Goal: Transaction & Acquisition: Purchase product/service

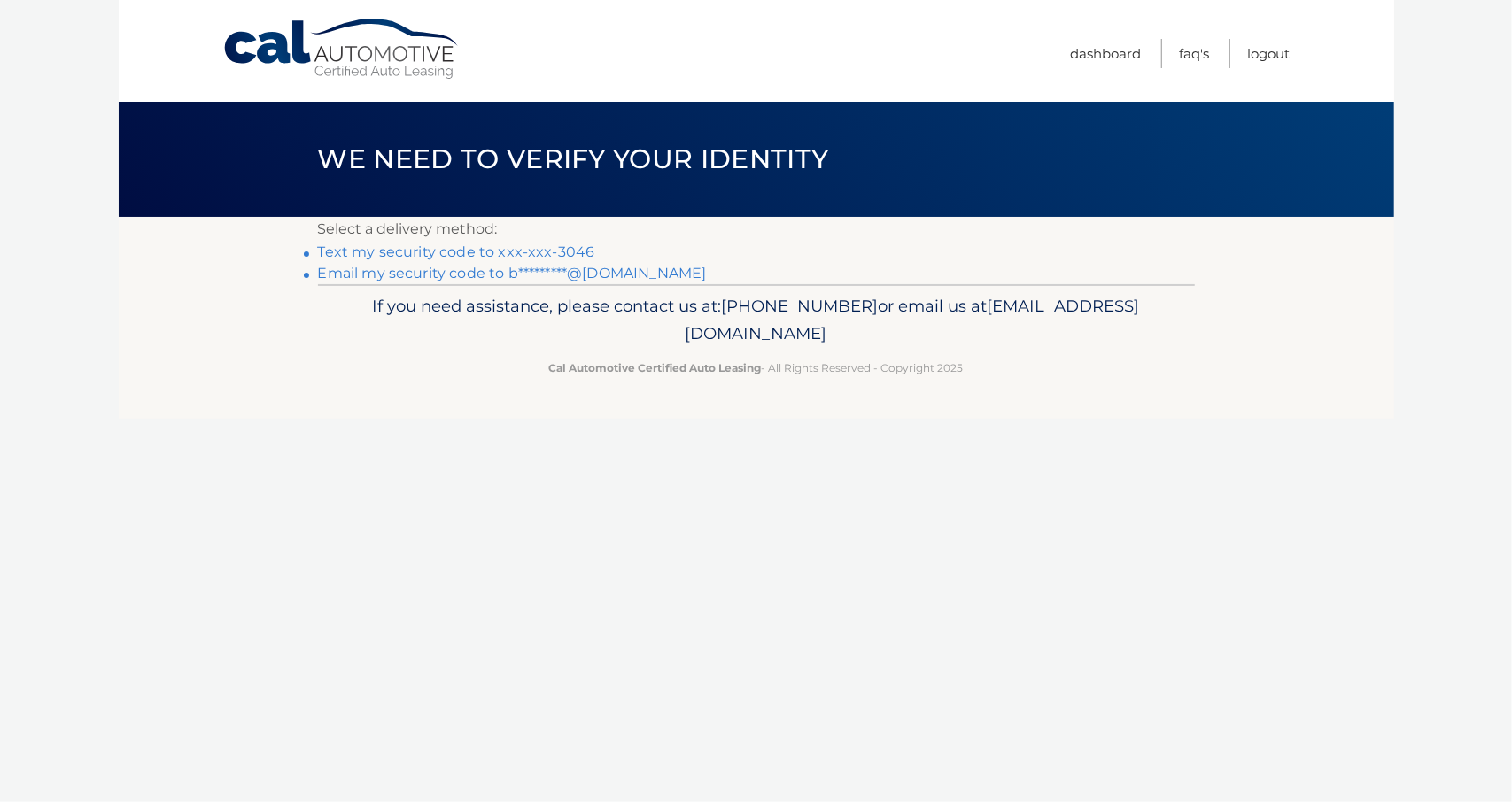
click at [569, 250] on link "Text my security code to xxx-xxx-3046" at bounding box center [456, 252] width 278 height 16
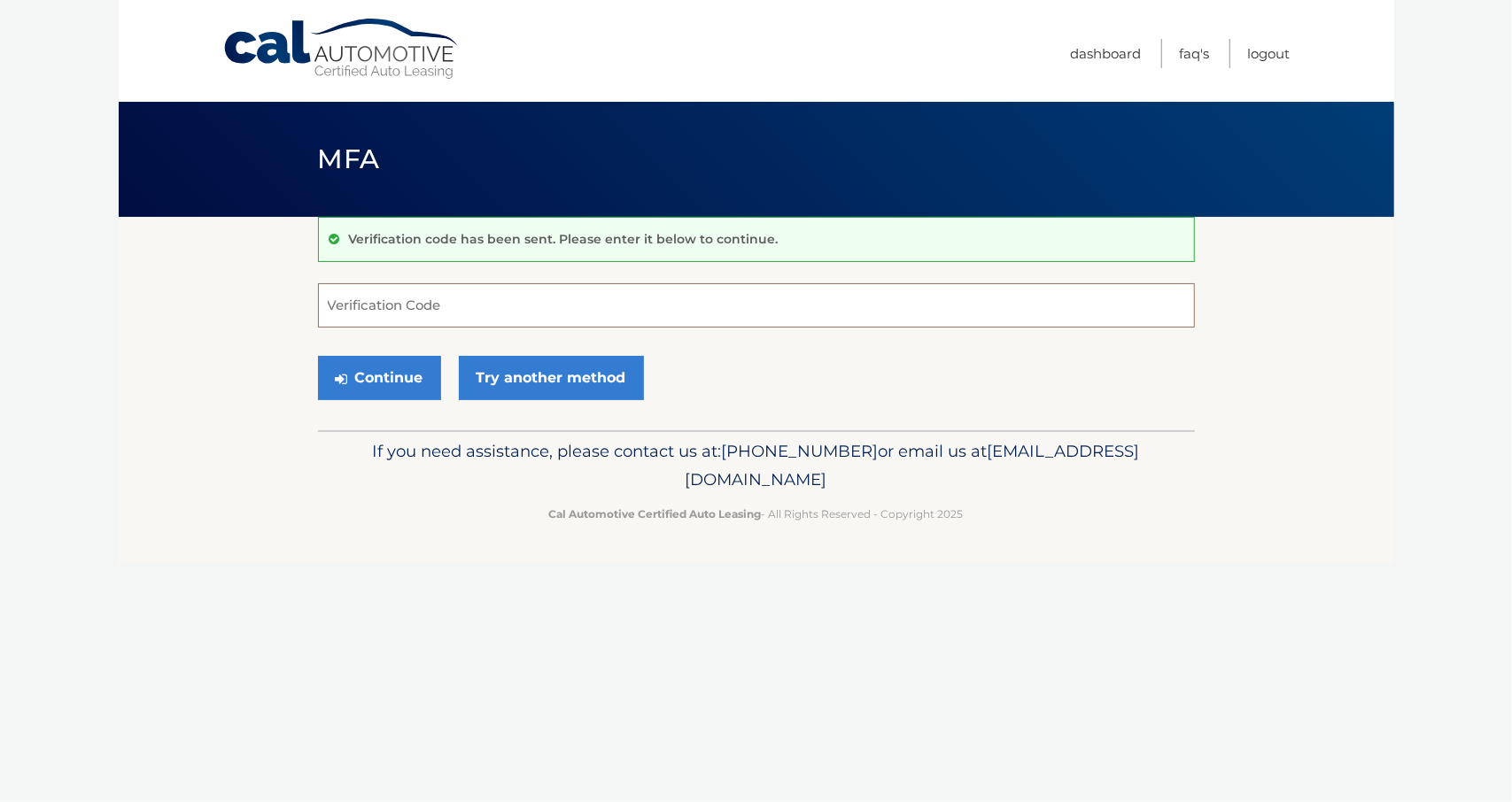
click at [512, 313] on input "Verification Code" at bounding box center [756, 305] width 877 height 45
type input "776226"
click at [393, 373] on button "Continue" at bounding box center [379, 378] width 123 height 45
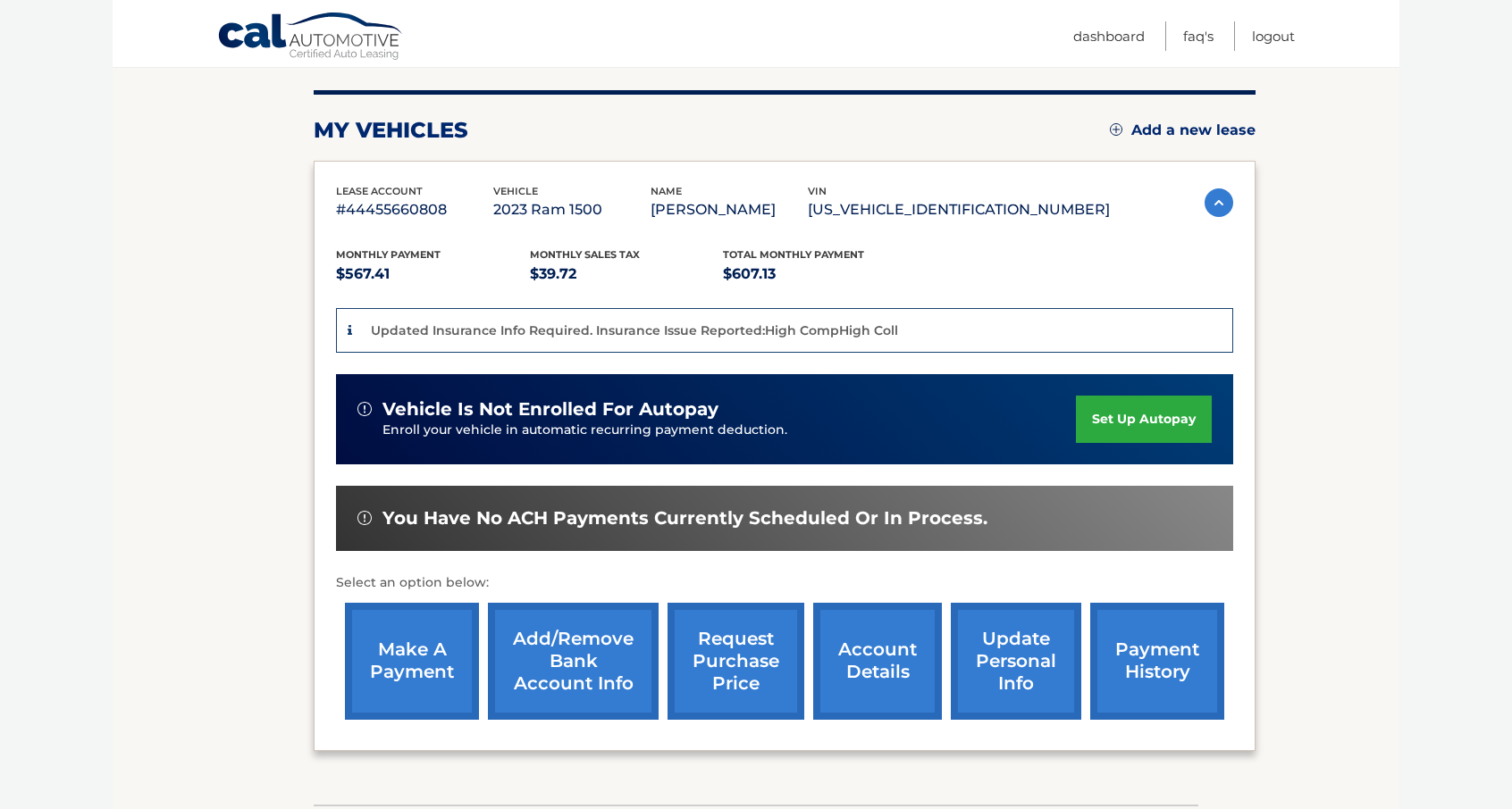
scroll to position [235, 0]
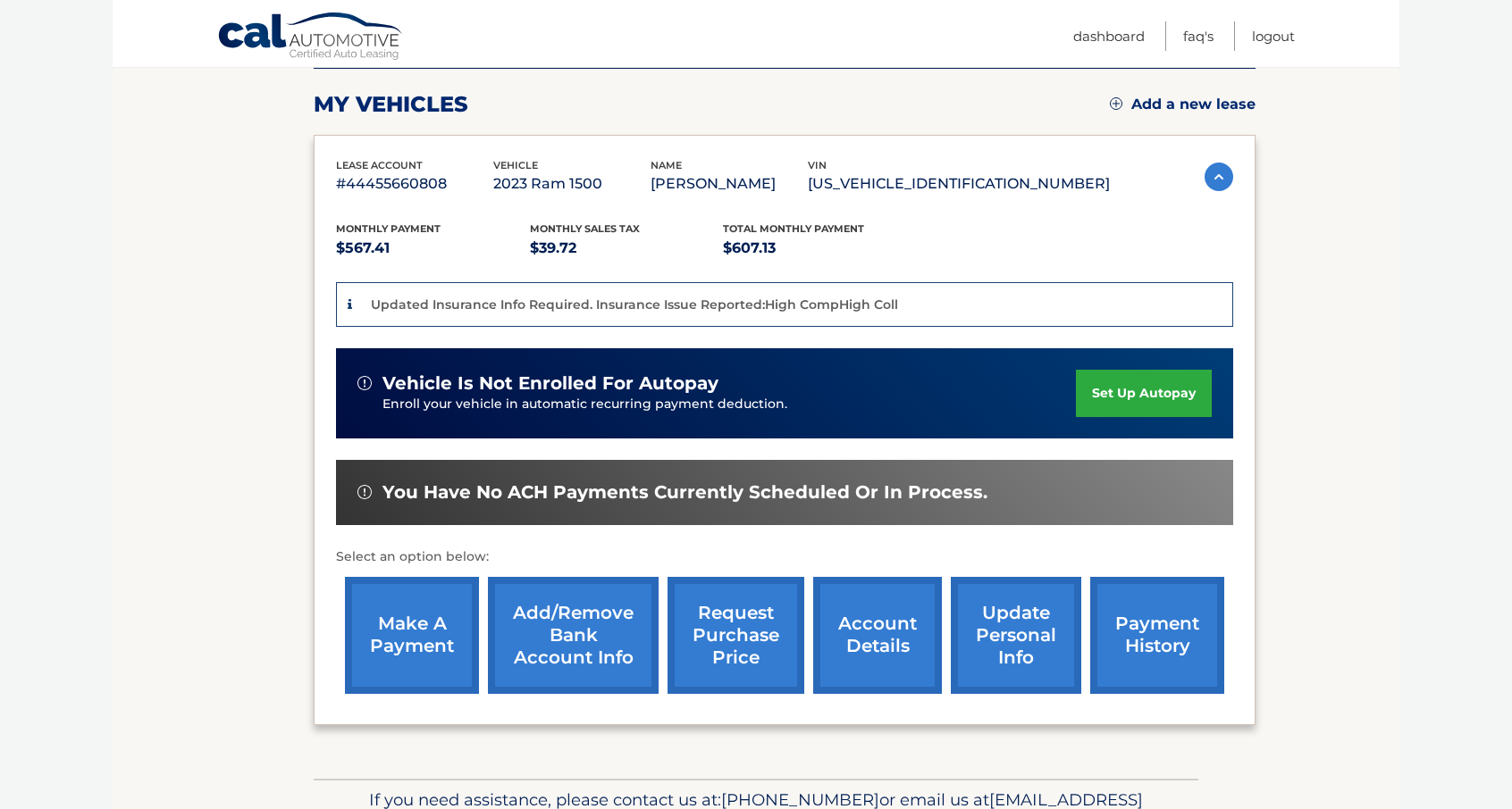
click at [402, 637] on link "make a payment" at bounding box center [412, 635] width 134 height 117
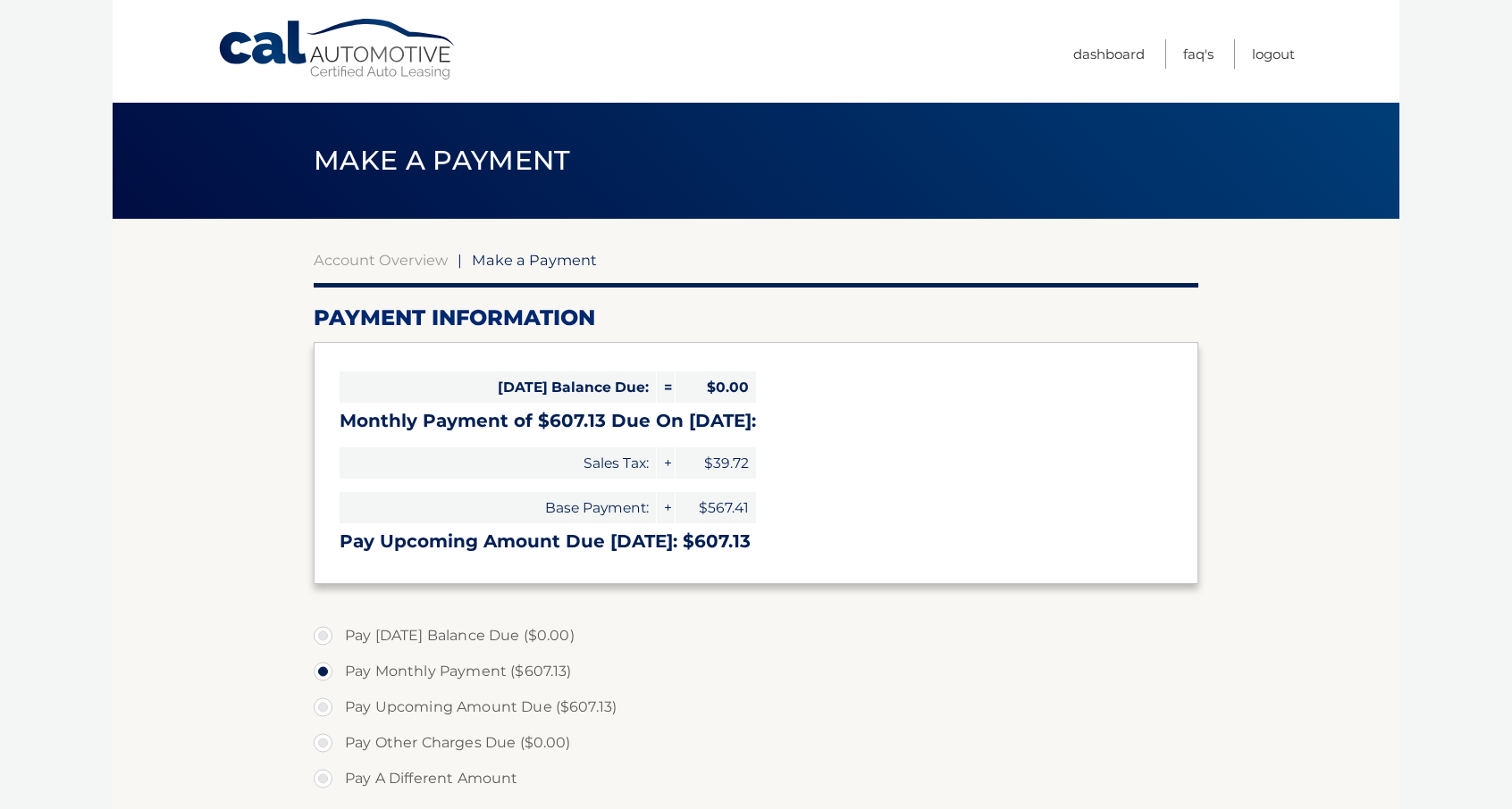
select select "OTYwMzk1ZmUtNzcwZS00ZmYxLTk1ZGQtZGMyYTY0MjNmM2I5"
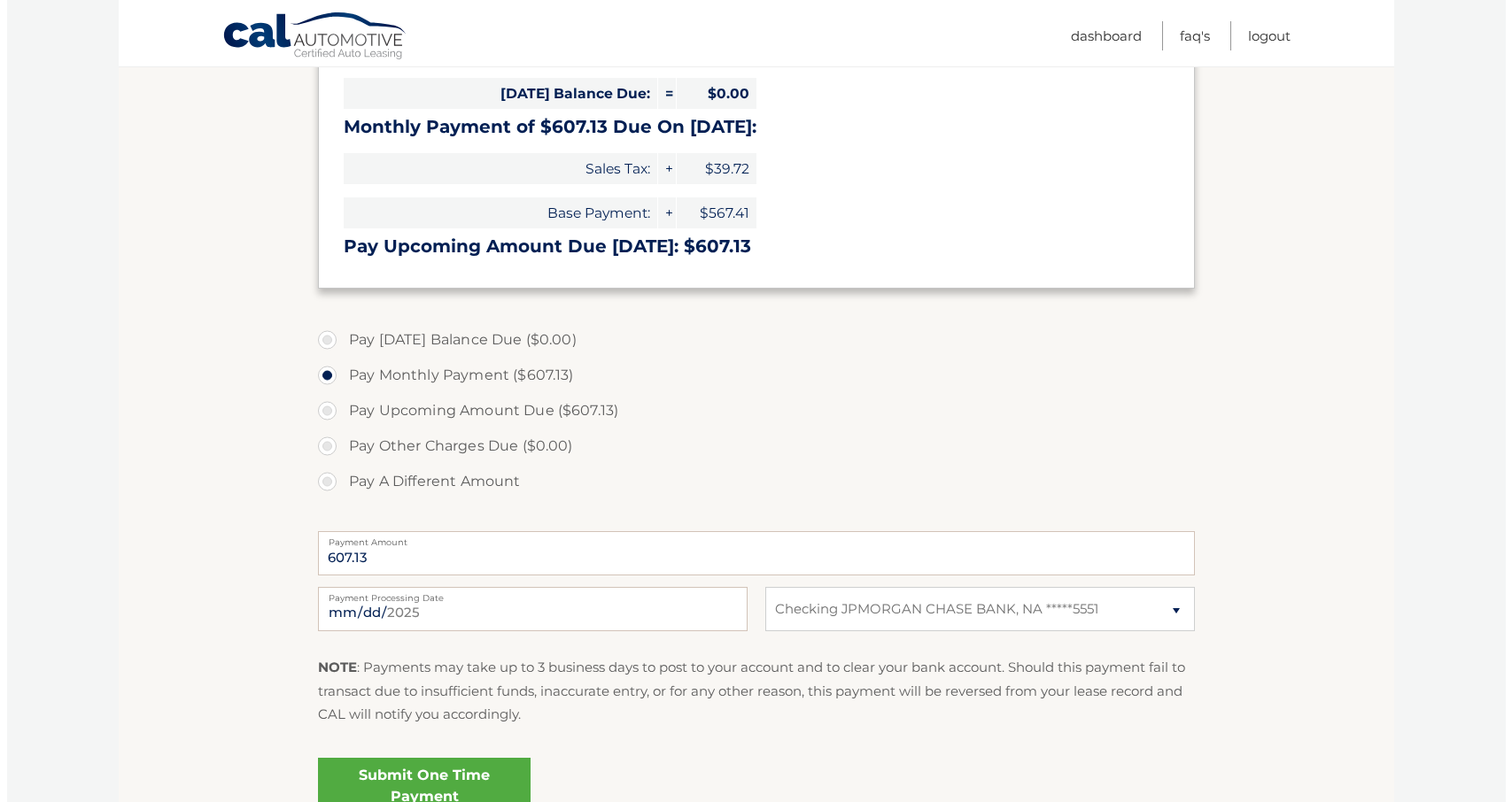
scroll to position [462, 0]
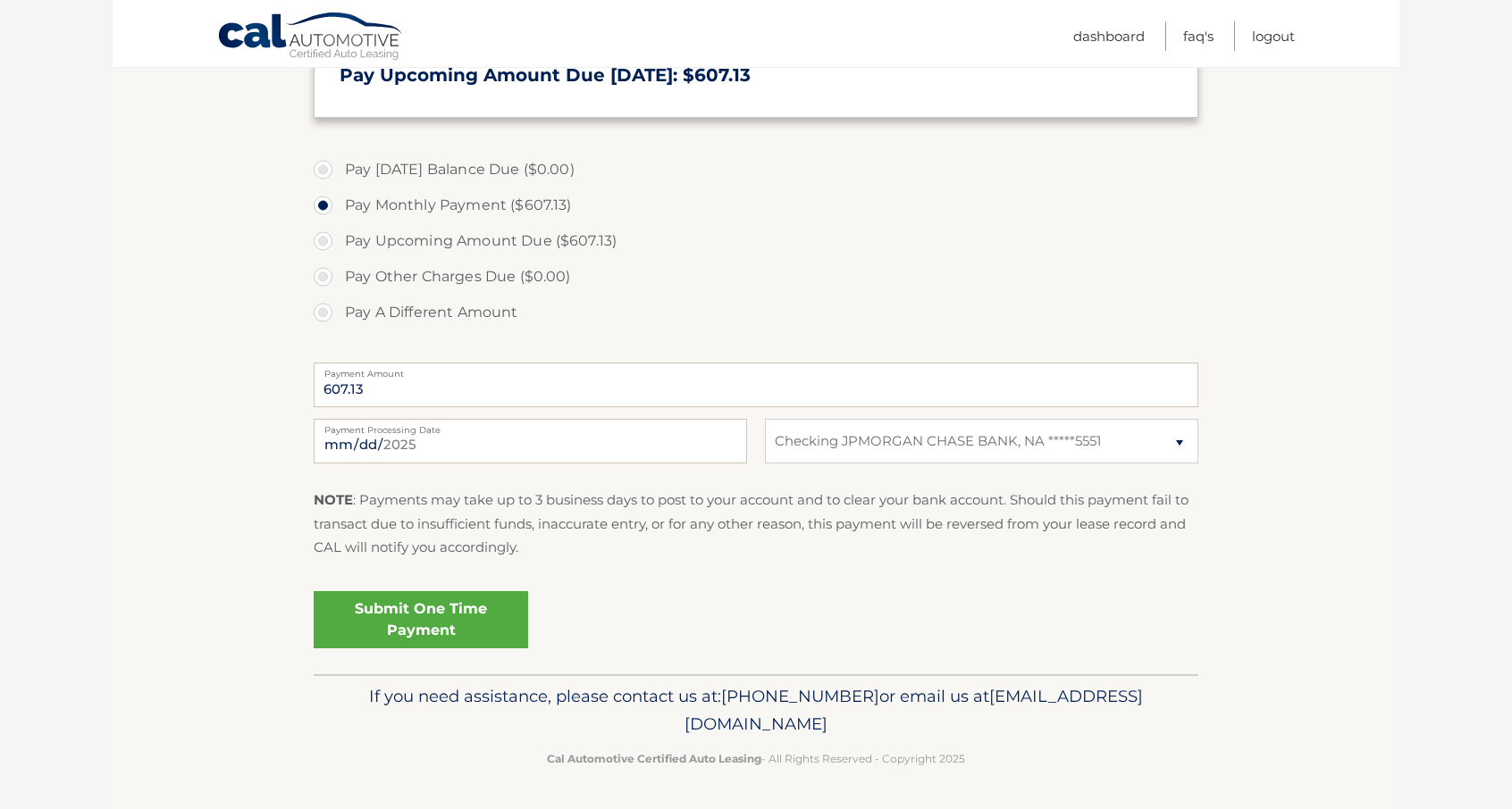
click at [456, 610] on link "Submit One Time Payment" at bounding box center [420, 620] width 214 height 57
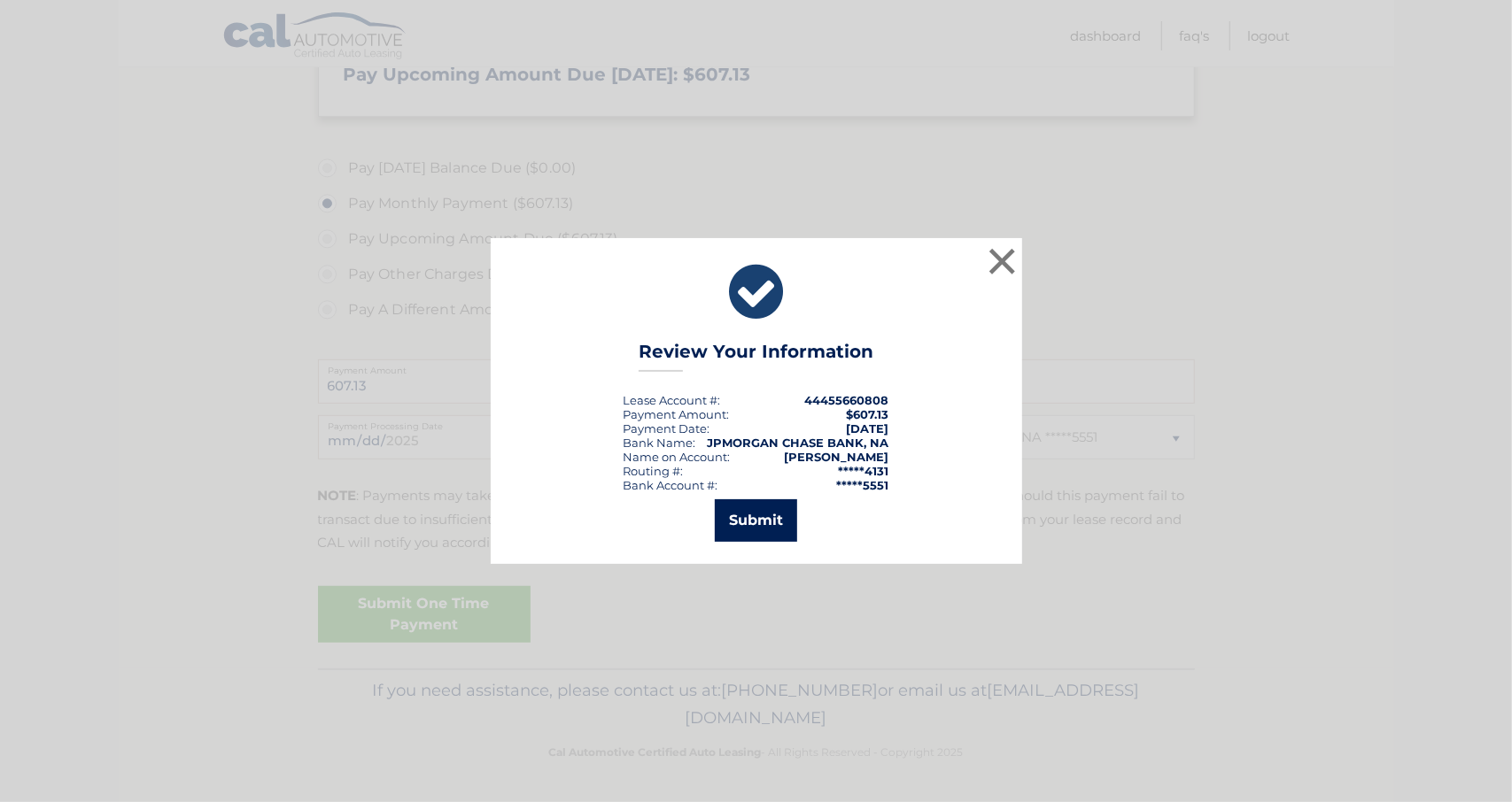
click at [765, 520] on button "Submit" at bounding box center [756, 521] width 82 height 43
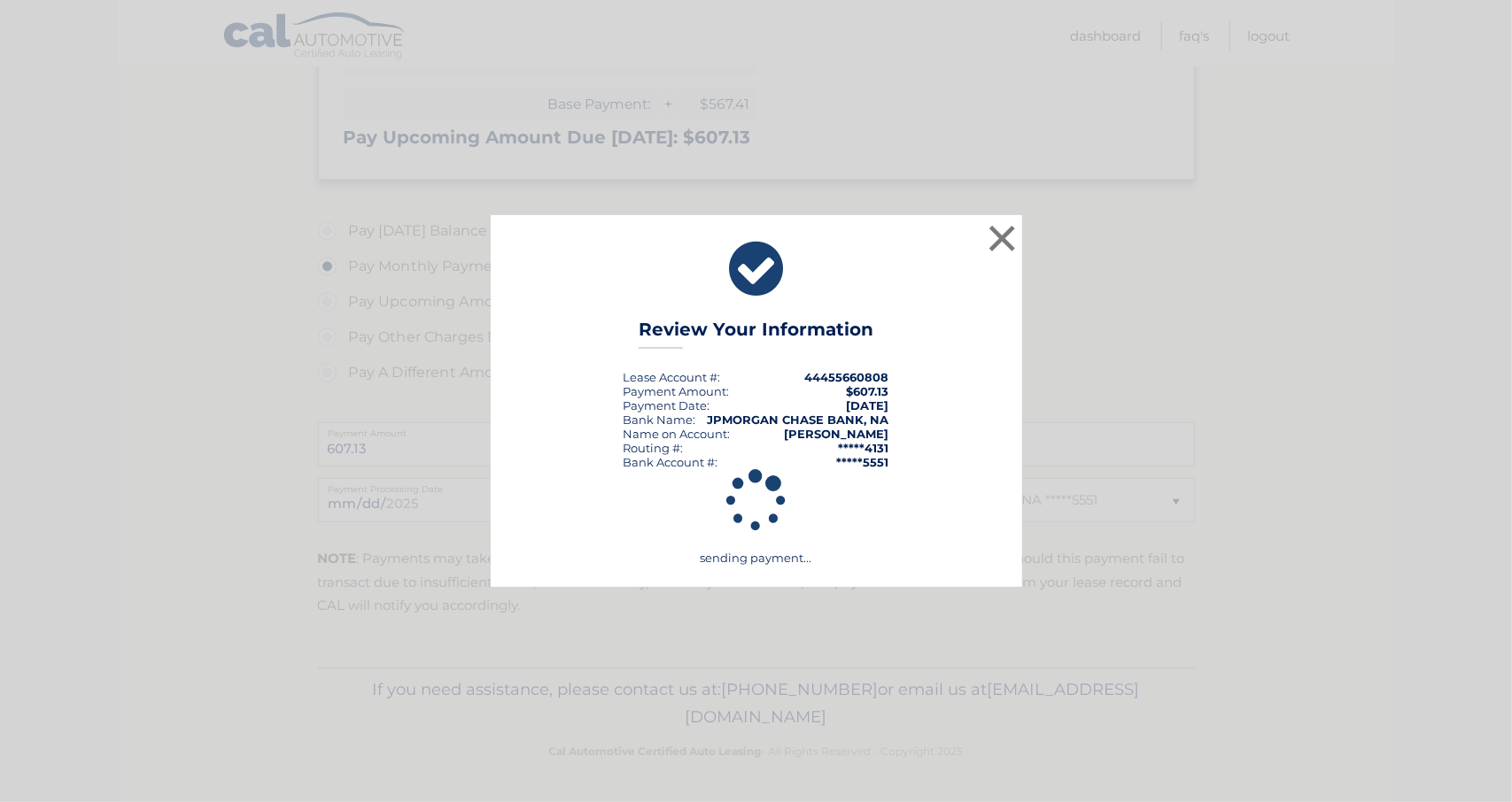
scroll to position [399, 0]
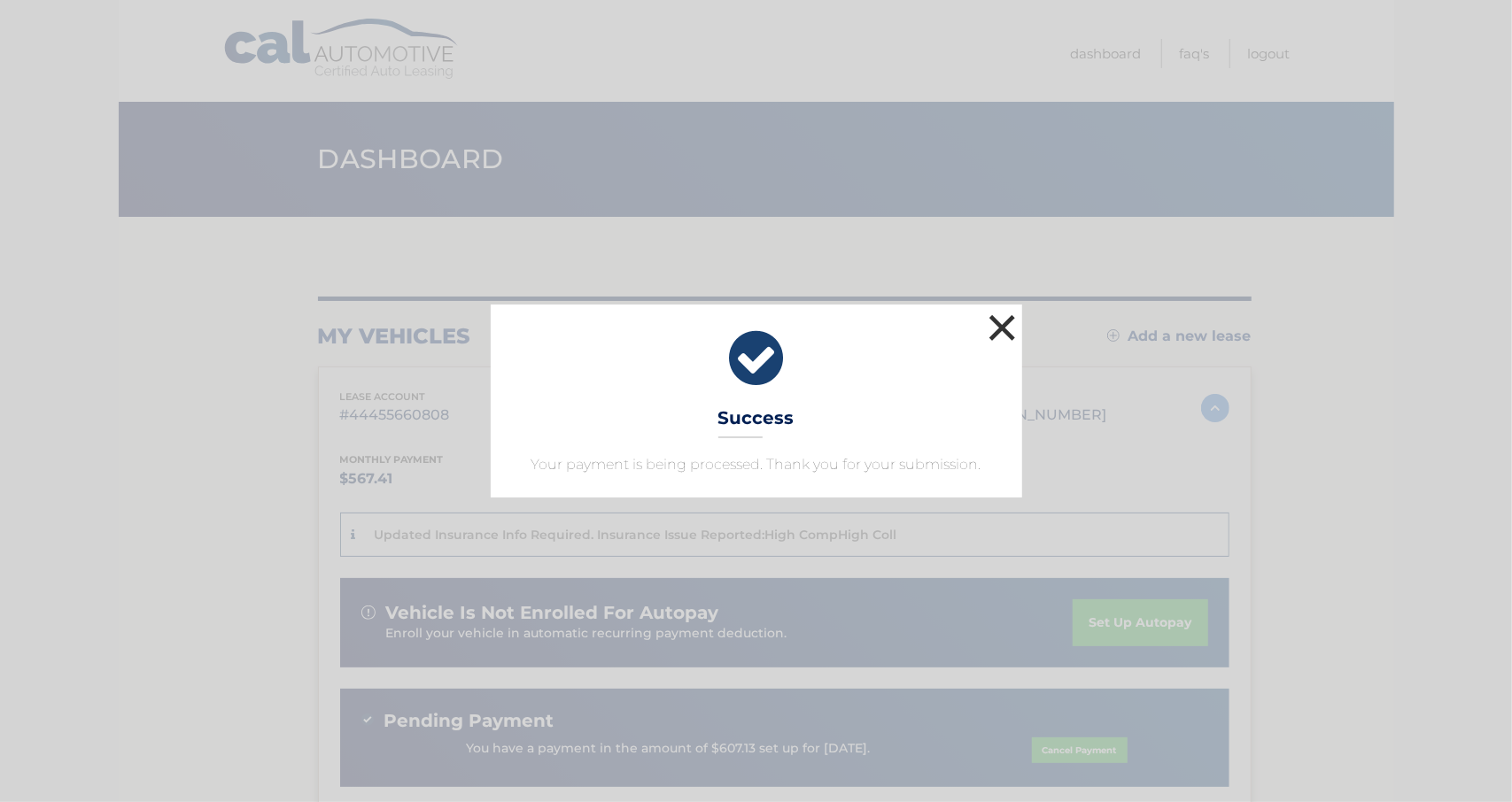
click at [1008, 331] on button "×" at bounding box center [1002, 328] width 36 height 36
